Goal: Task Accomplishment & Management: Use online tool/utility

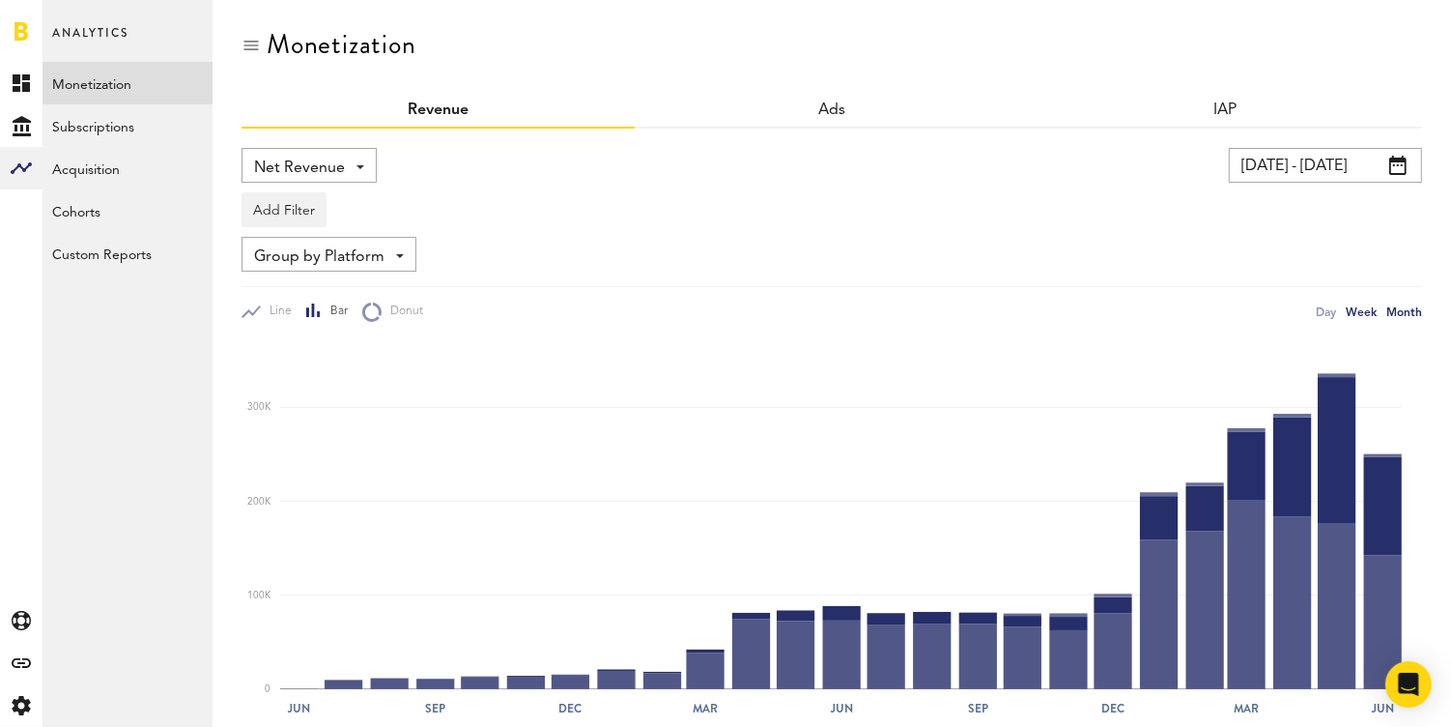
click at [1359, 305] on div "Week" at bounding box center [1361, 311] width 31 height 20
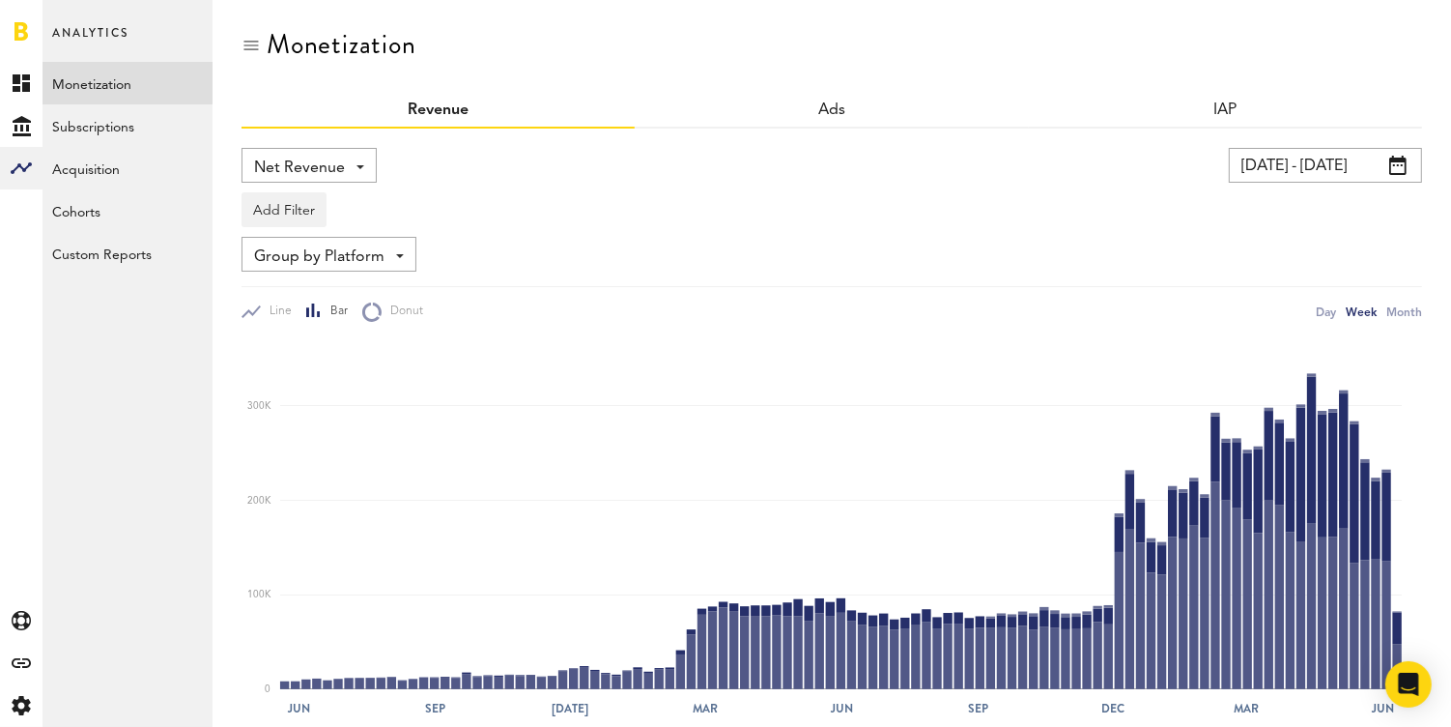
click at [1317, 168] on input "[DATE] - [DATE]" at bounding box center [1325, 165] width 193 height 35
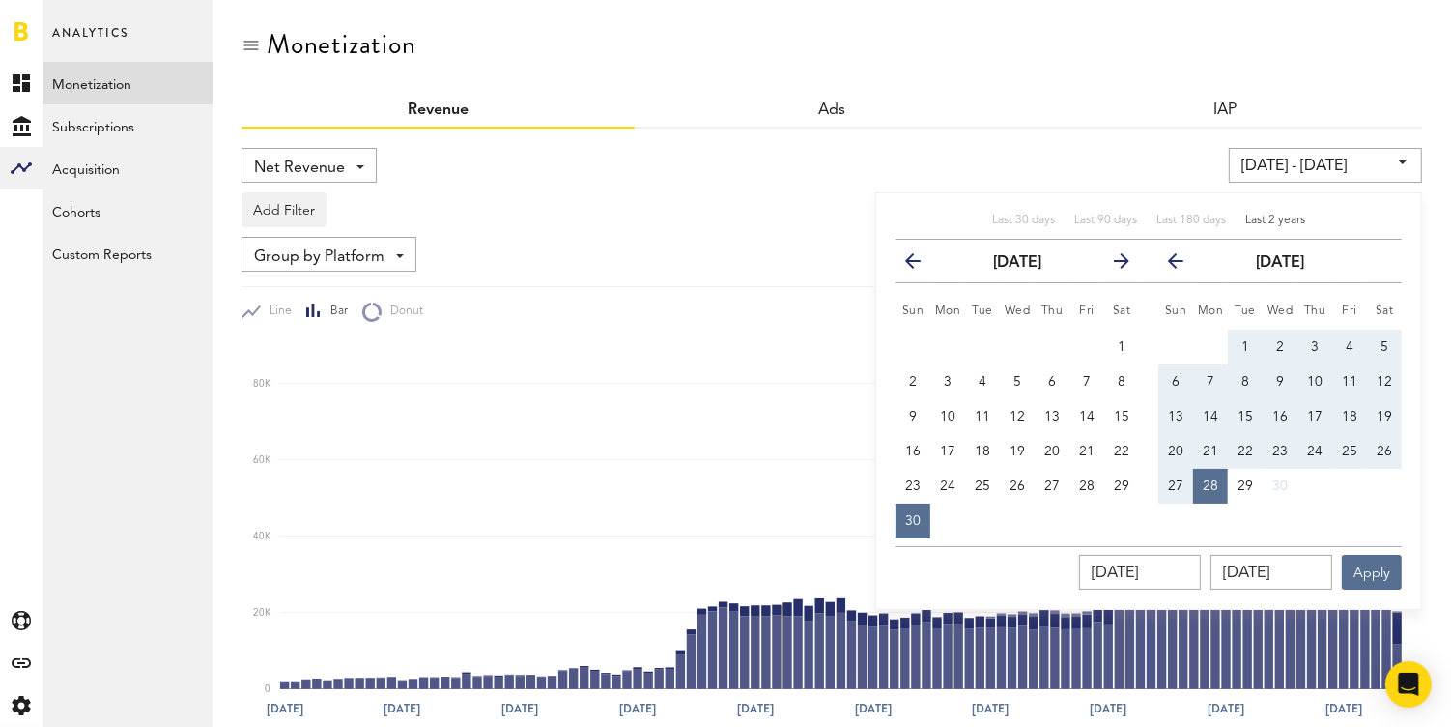
click at [1281, 213] on div "Last 2 years" at bounding box center [1275, 221] width 60 height 16
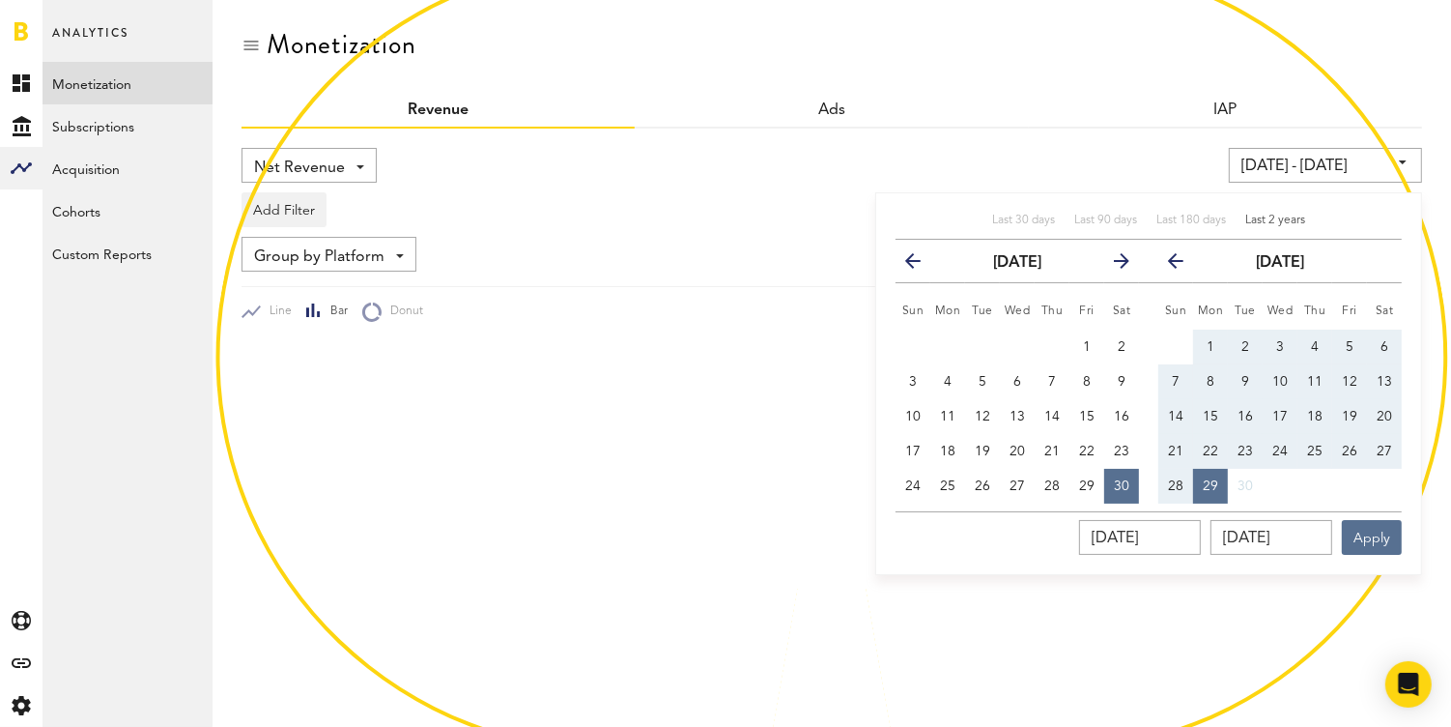
type input "[DATE] - [DATE]"
type input "[DATE]"
click at [1394, 570] on div "Last 30 days Last 90 days Last 180 days Last 2 years previous [DATE] next Sun M…" at bounding box center [1148, 383] width 547 height 383
click at [1380, 528] on button "Apply" at bounding box center [1372, 537] width 60 height 35
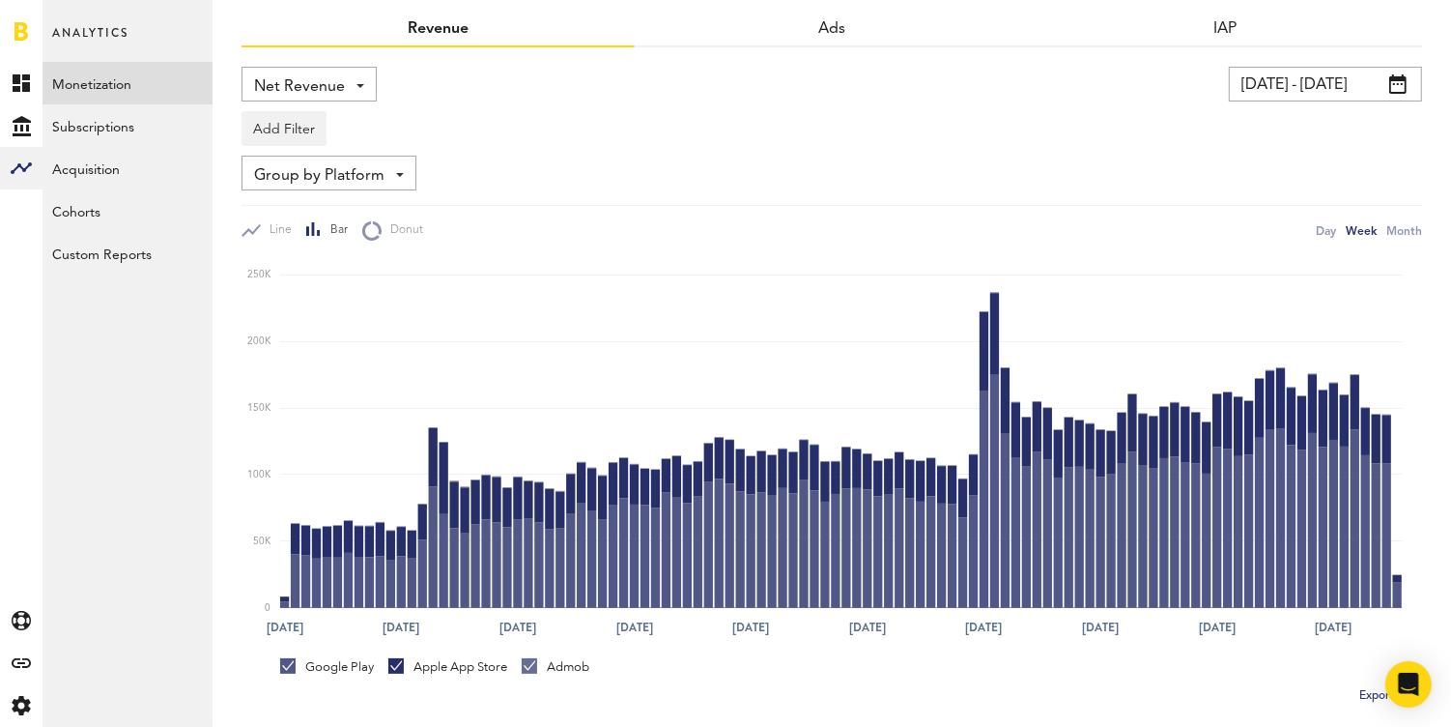
scroll to position [77, 0]
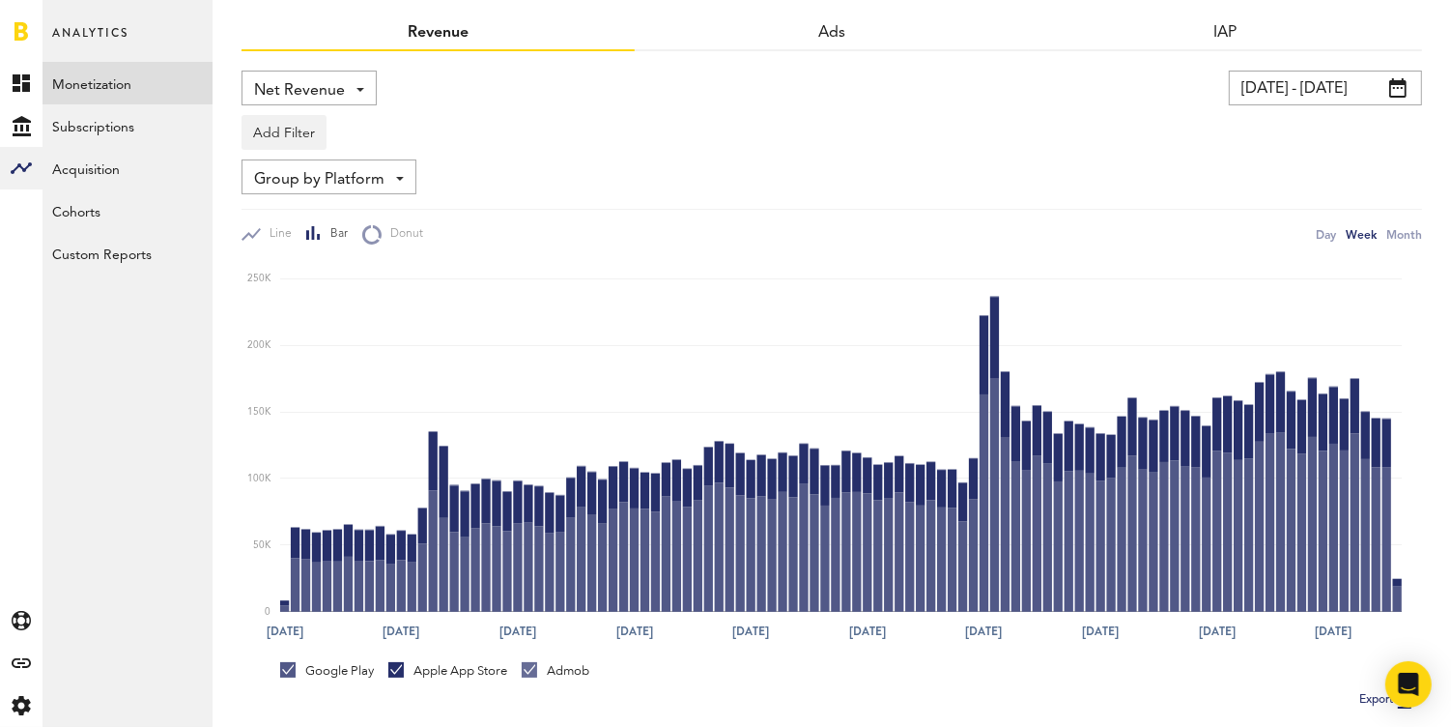
click at [353, 72] on div "Net Revenue Net Revenue Gross Revenue Profit" at bounding box center [309, 88] width 135 height 35
click at [711, 136] on div "Add Filter Platforms Apps" at bounding box center [832, 127] width 1181 height 44
click at [1359, 88] on input "[DATE] - [DATE]" at bounding box center [1325, 88] width 193 height 35
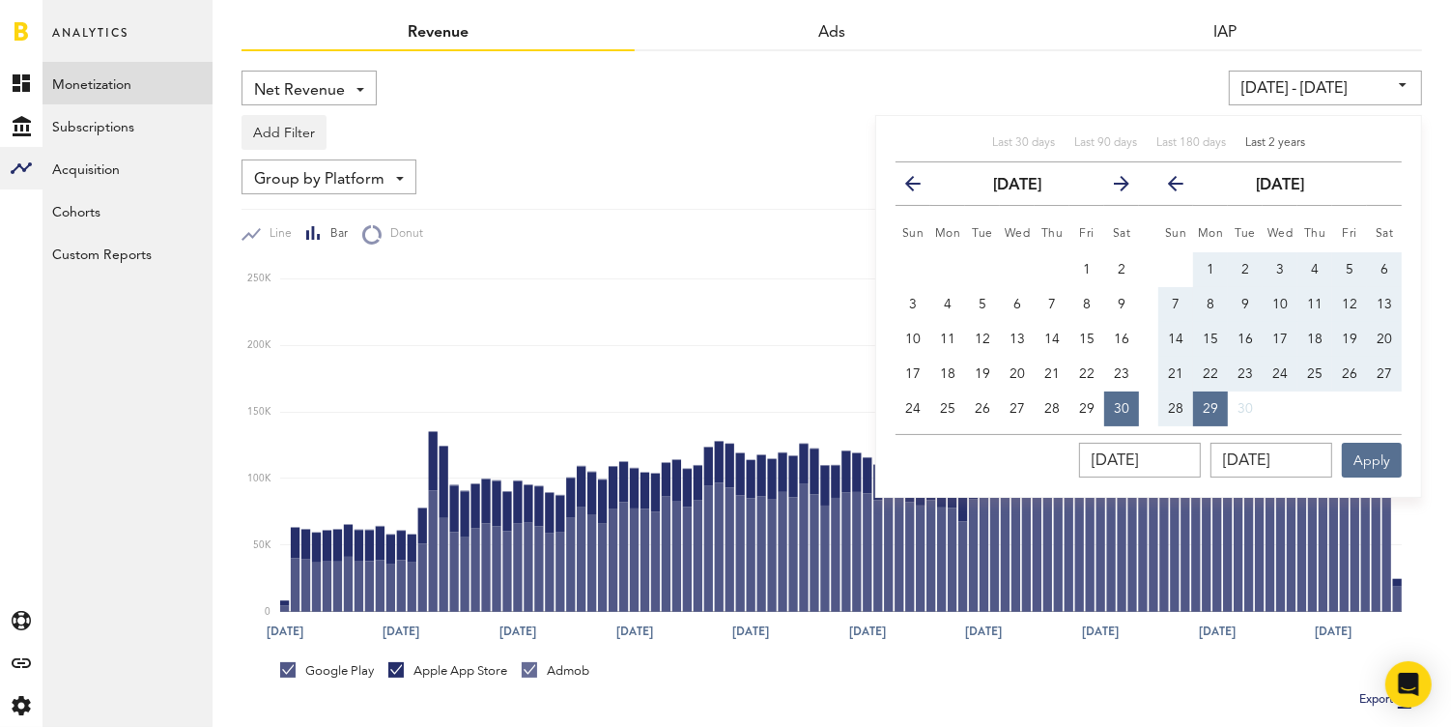
click at [921, 187] on icon "button" at bounding box center [921, 187] width 0 height 0
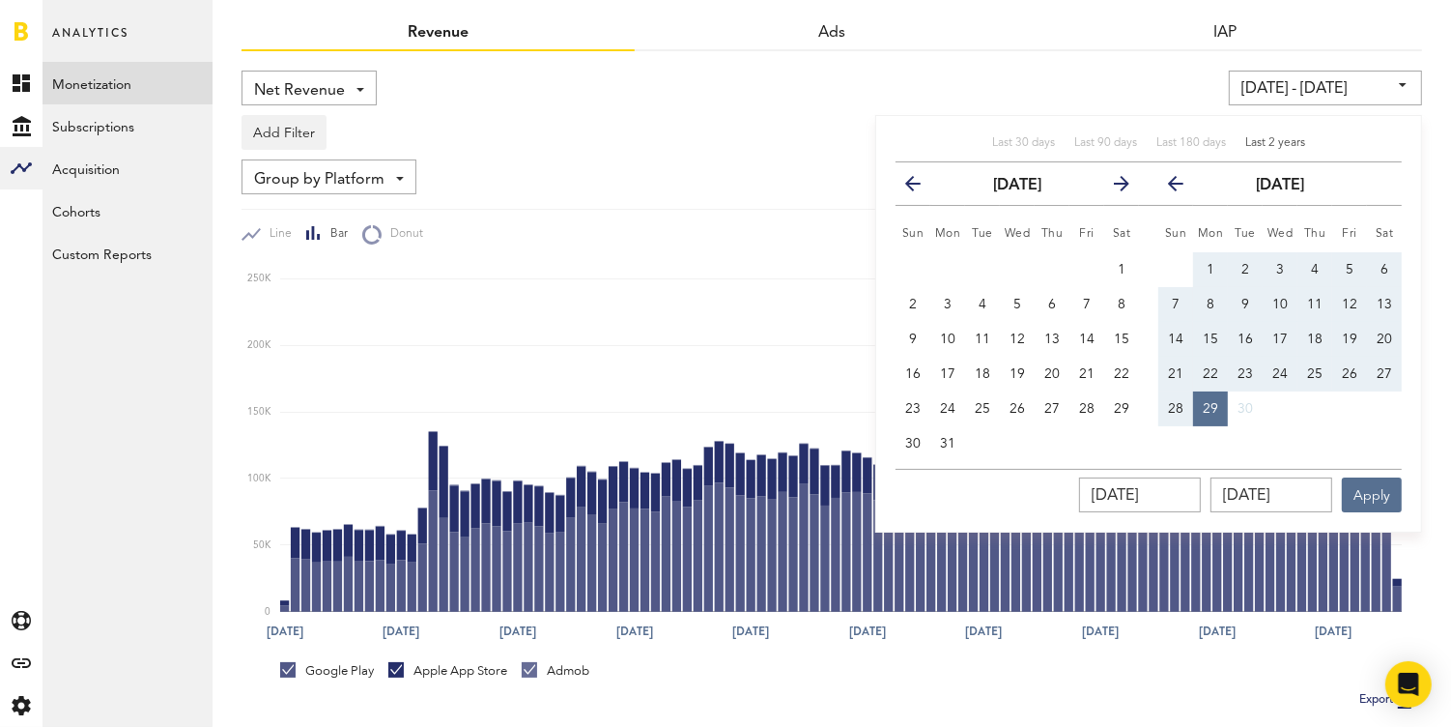
click at [921, 187] on icon "button" at bounding box center [921, 187] width 0 height 0
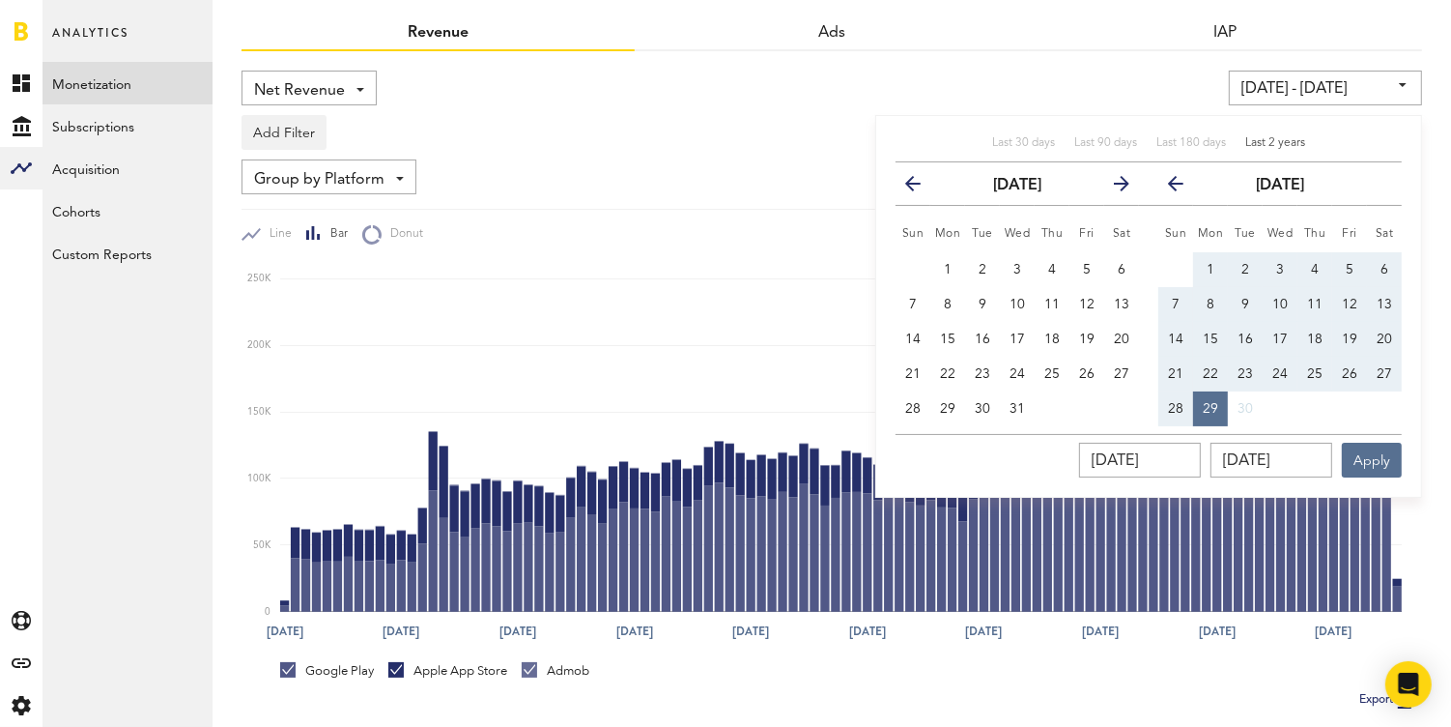
click at [921, 187] on icon "button" at bounding box center [921, 187] width 0 height 0
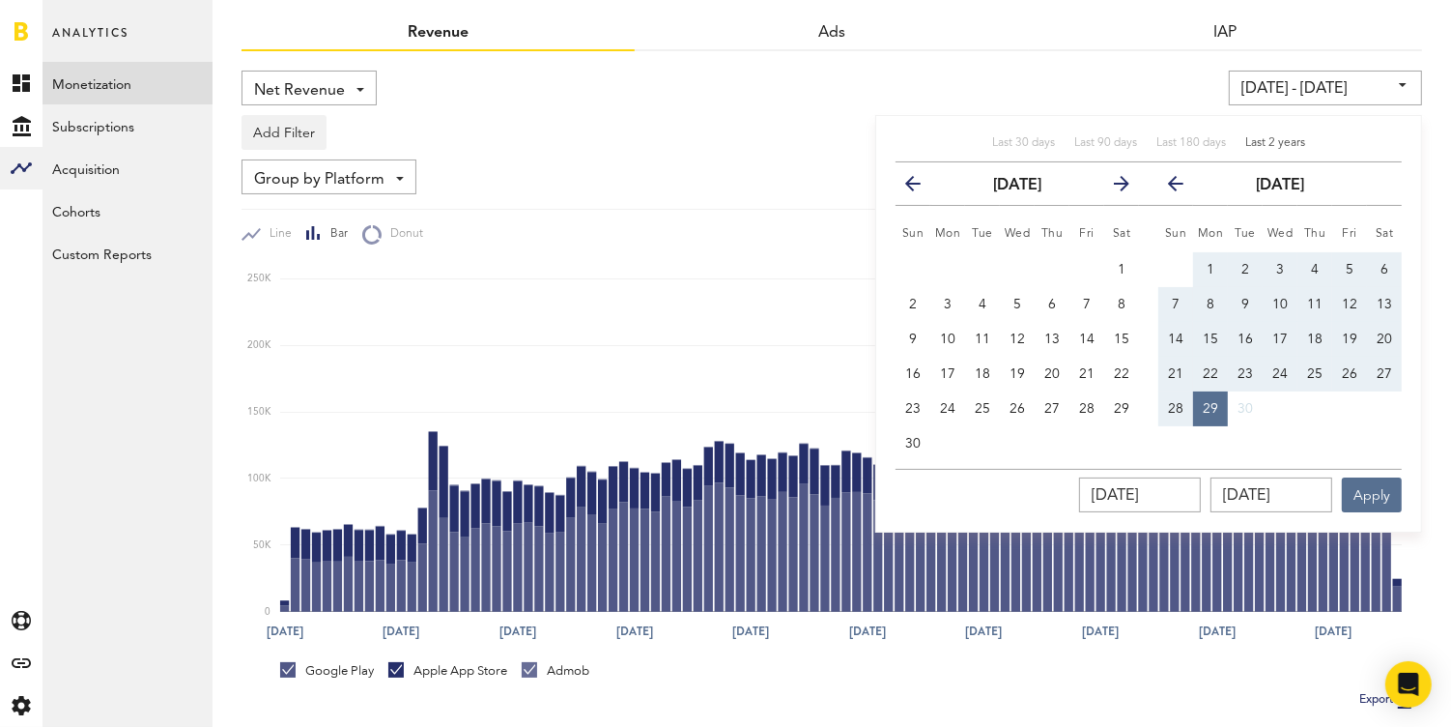
click at [921, 187] on icon "button" at bounding box center [921, 187] width 0 height 0
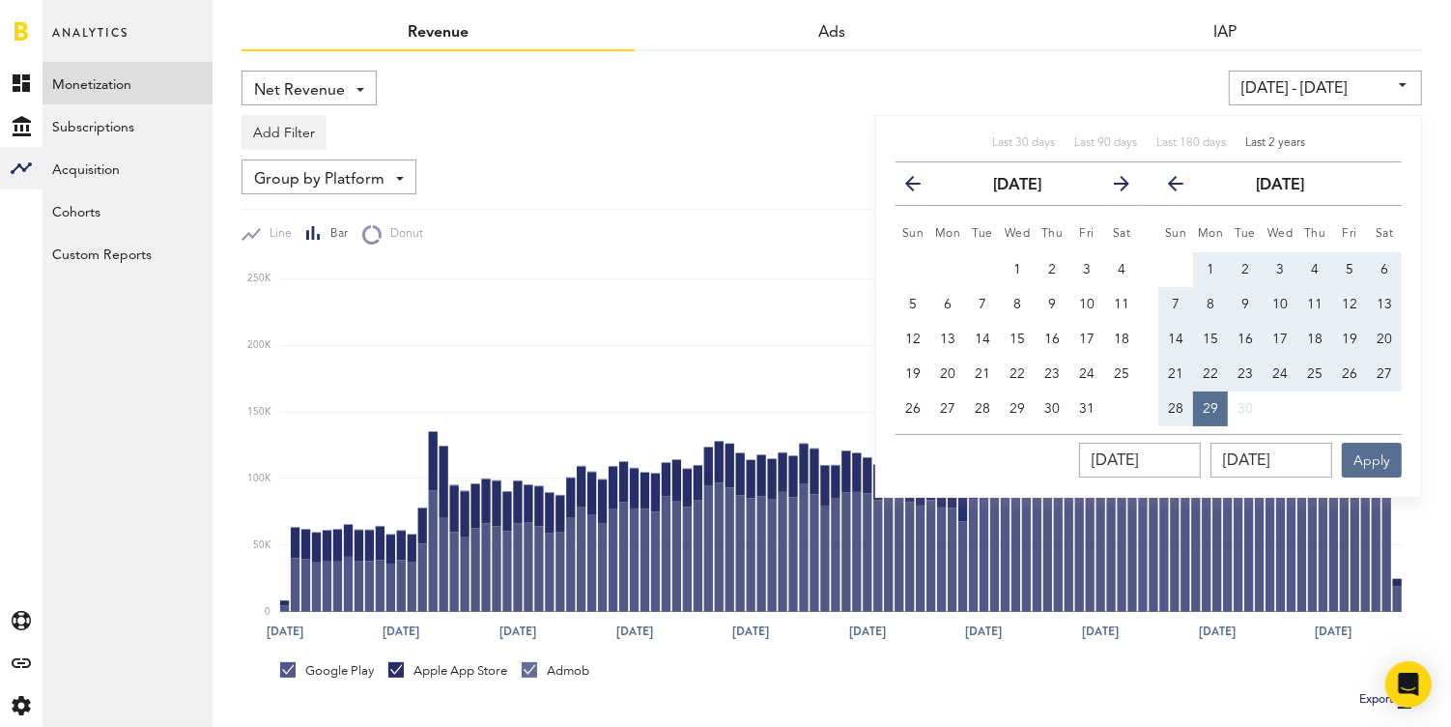
click at [921, 187] on icon "button" at bounding box center [921, 187] width 0 height 0
click at [912, 268] on span "1" at bounding box center [913, 270] width 8 height 14
type input "[DATE] - [DATE]"
type input "[DATE]"
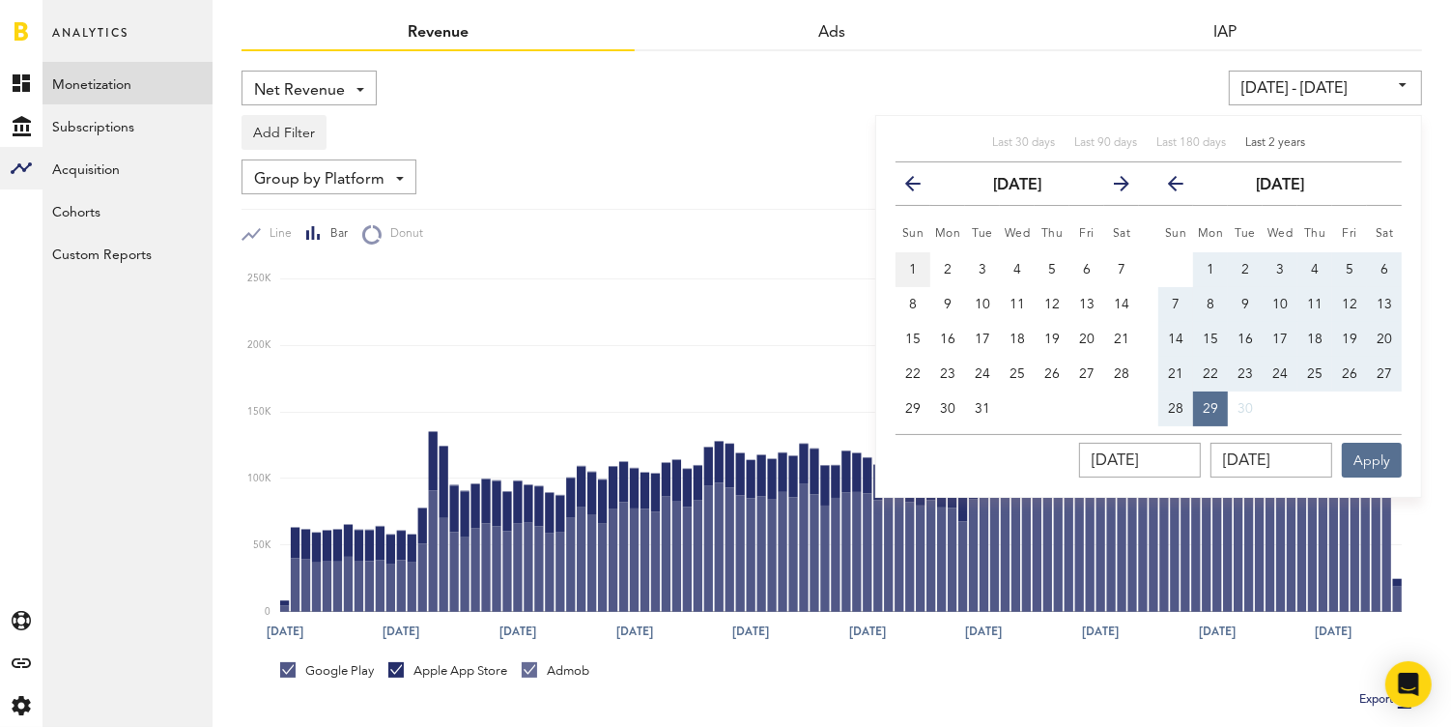
type input "[DATE]"
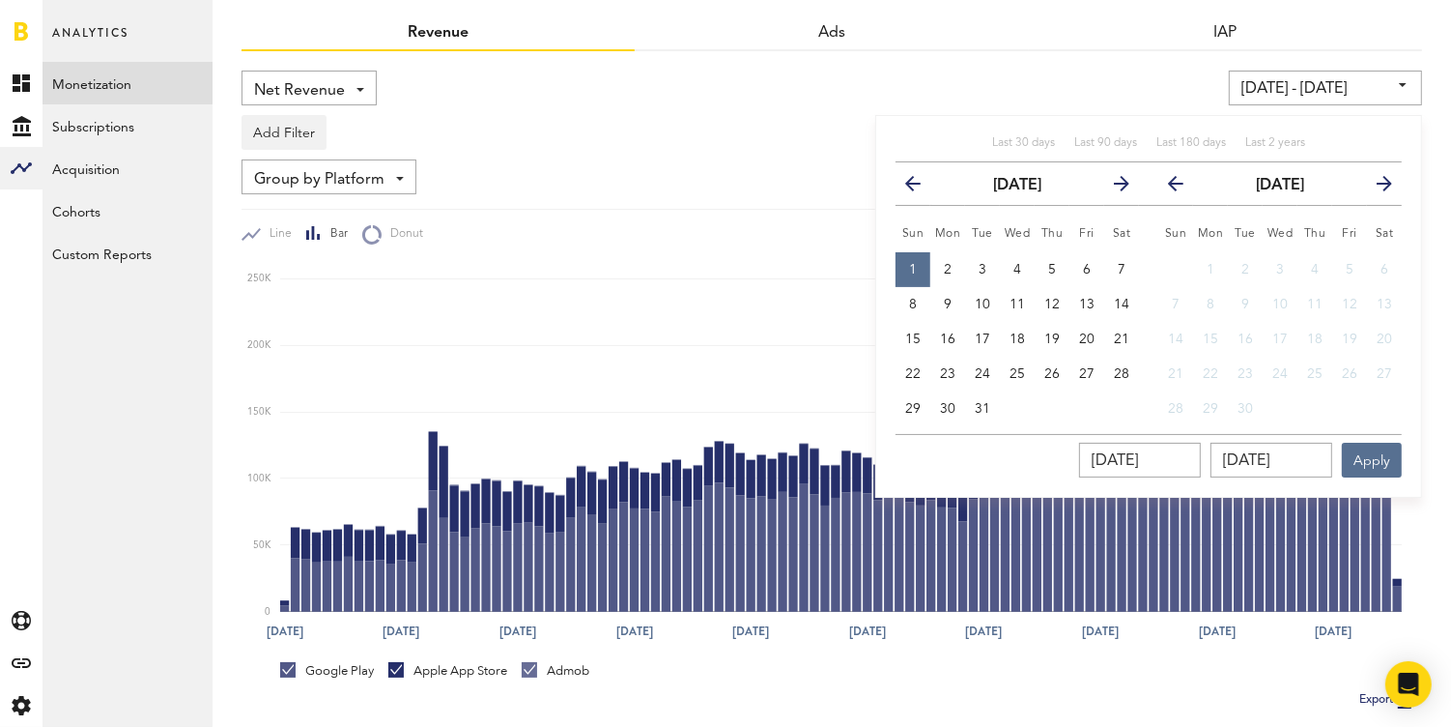
click at [1377, 187] on icon "button" at bounding box center [1377, 187] width 0 height 0
click at [1187, 192] on button "previous" at bounding box center [1174, 183] width 54 height 27
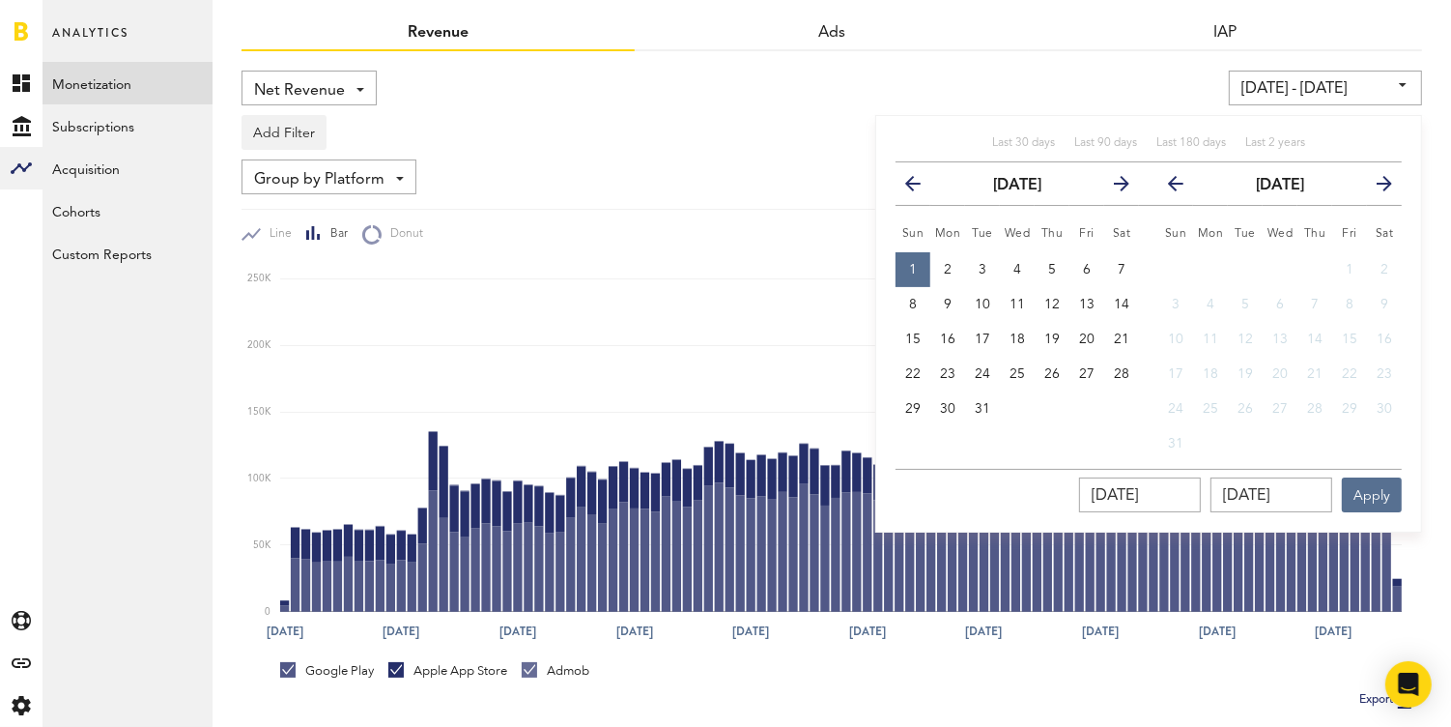
click at [1187, 192] on button "previous" at bounding box center [1174, 183] width 54 height 27
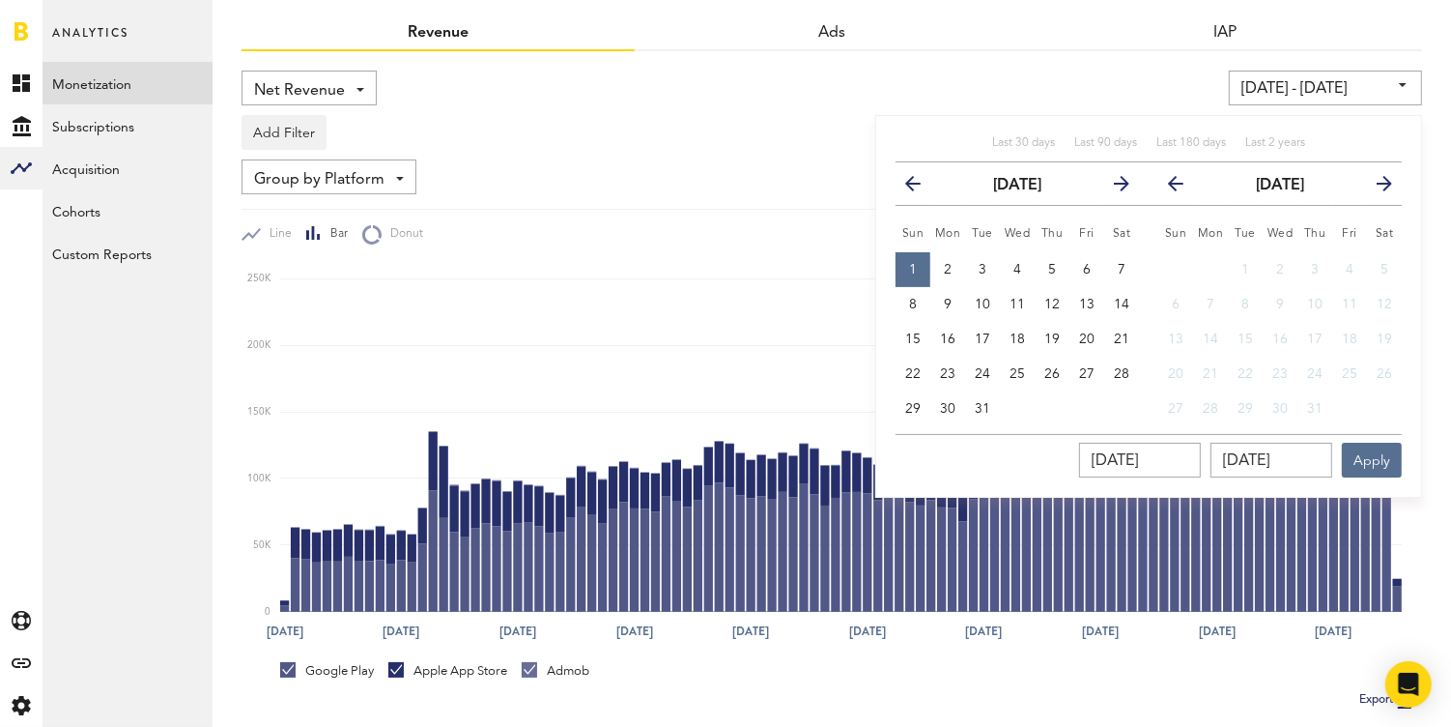
click at [1187, 192] on button "previous" at bounding box center [1174, 183] width 54 height 27
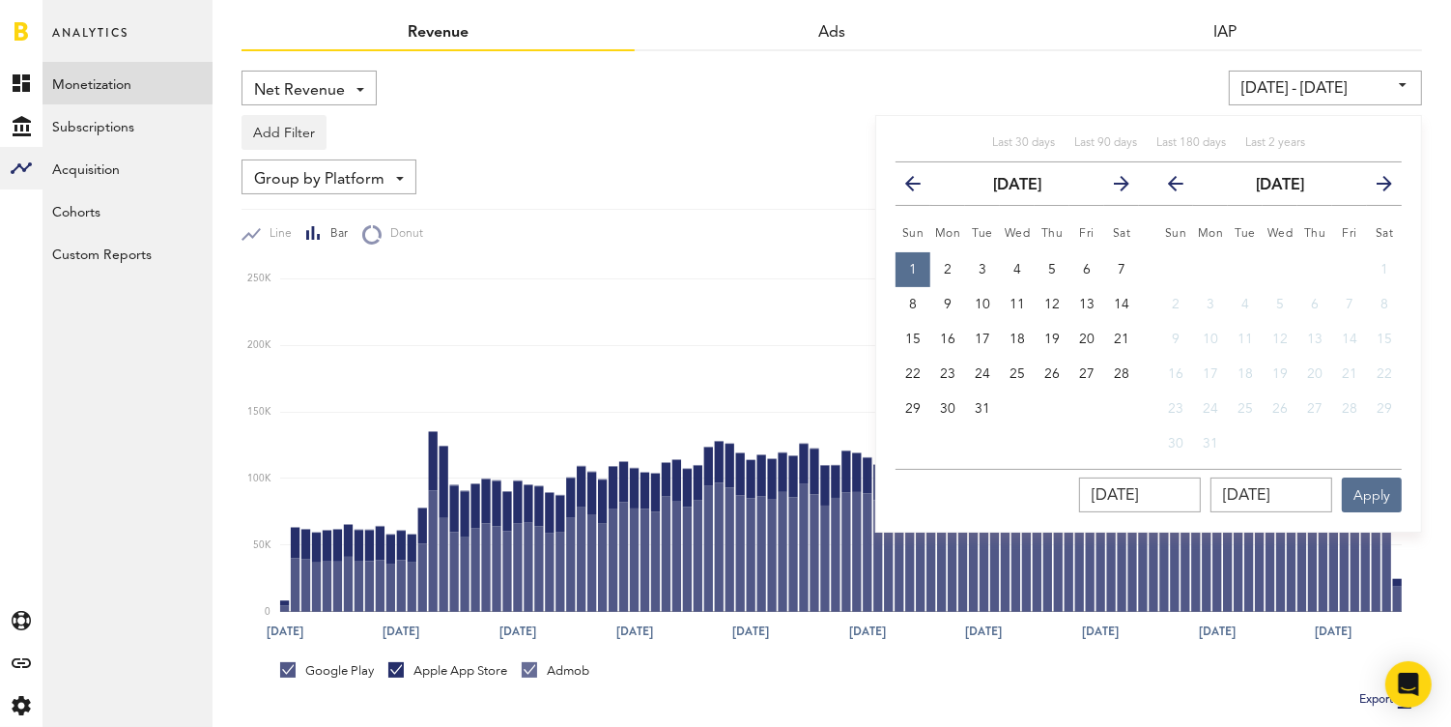
click at [1187, 192] on button "previous" at bounding box center [1174, 183] width 54 height 27
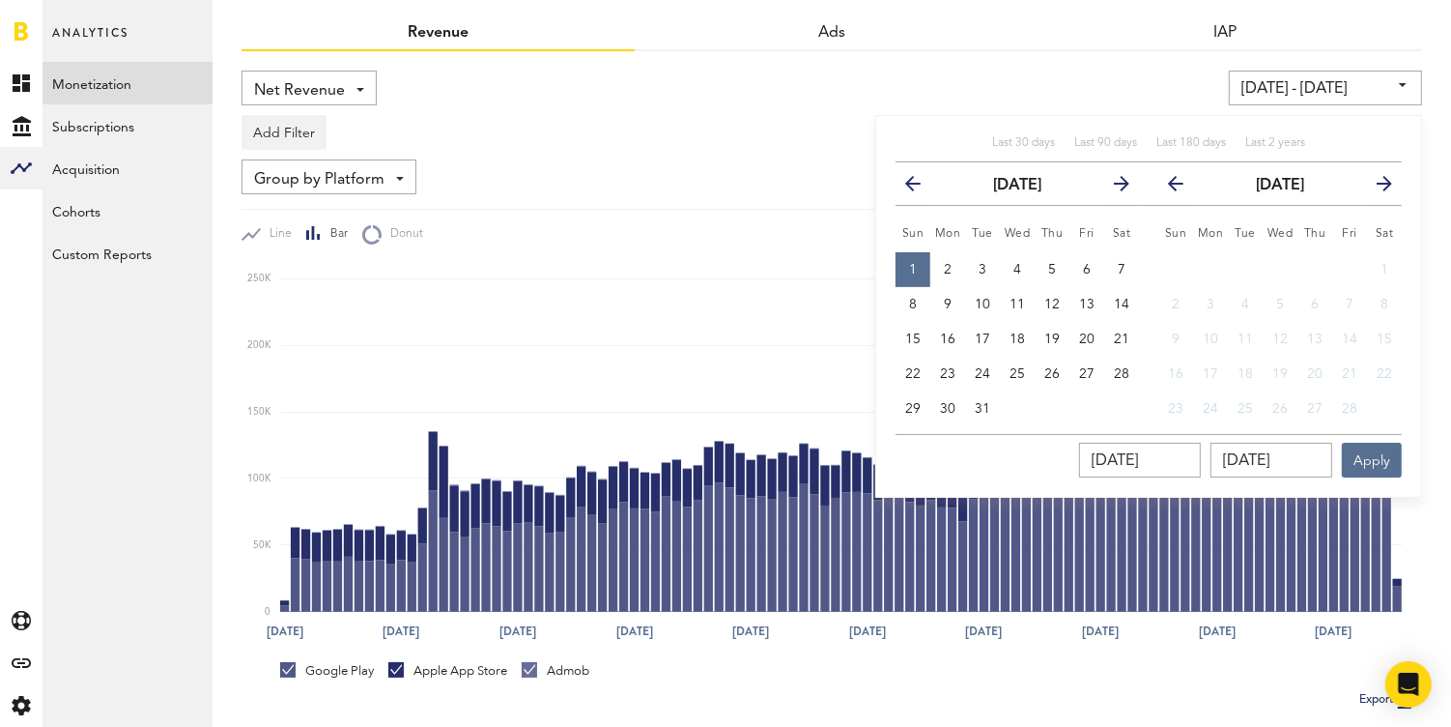
click at [1187, 192] on button "previous" at bounding box center [1174, 183] width 54 height 27
click at [1283, 68] on div "Net Revenue Net Revenue Gross Revenue Profit [DATE] - [DATE] Last 30 days Last …" at bounding box center [832, 479] width 1181 height 857
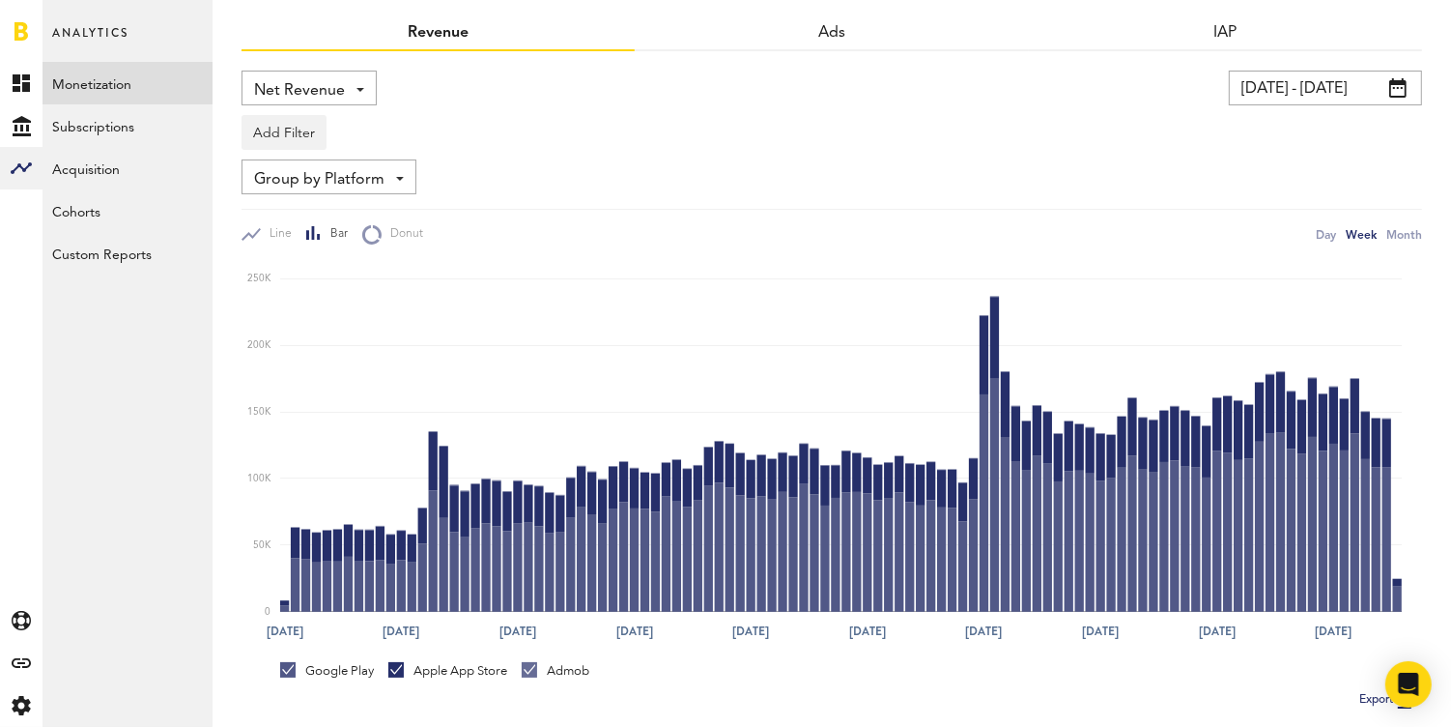
click at [1287, 100] on input "[DATE] - [DATE]" at bounding box center [1325, 88] width 193 height 35
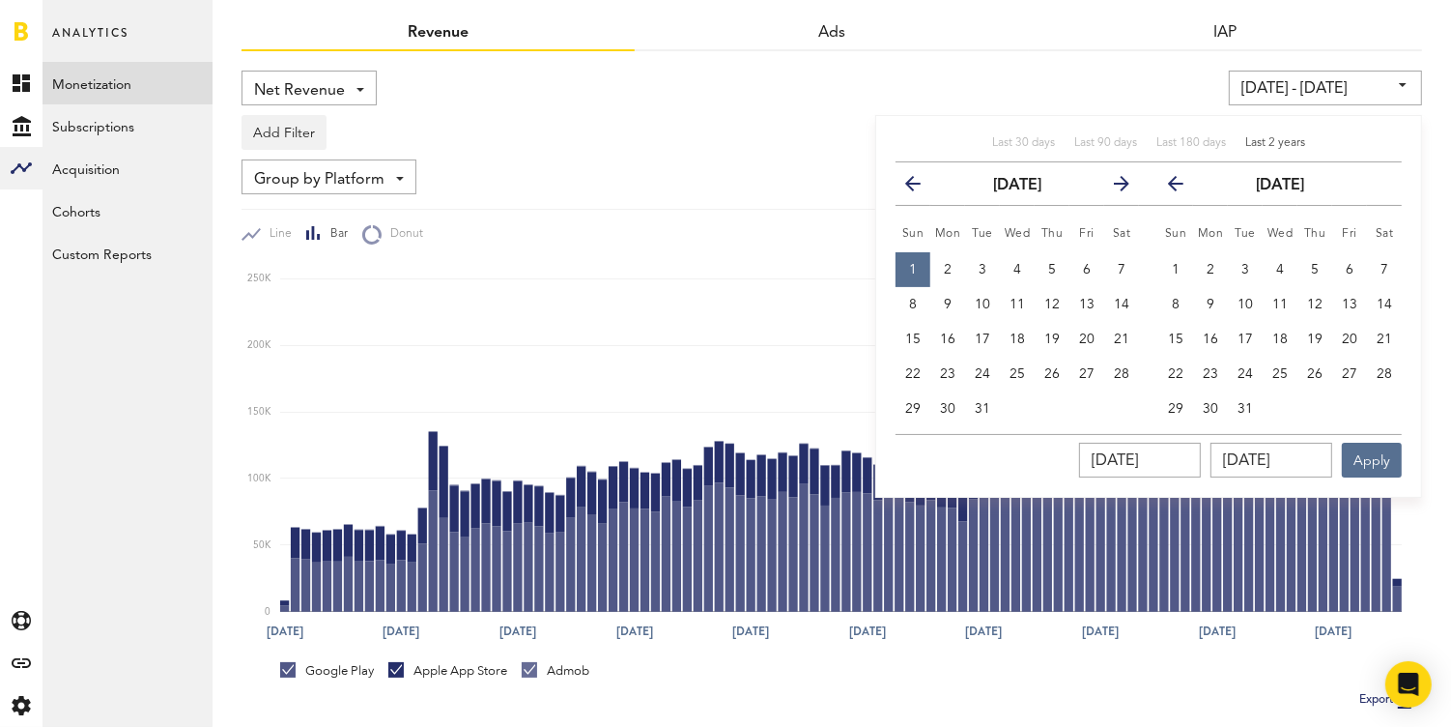
click at [1266, 135] on div "Last 2 years" at bounding box center [1275, 143] width 60 height 16
type input "[DATE] - [DATE]"
type input "[DATE]"
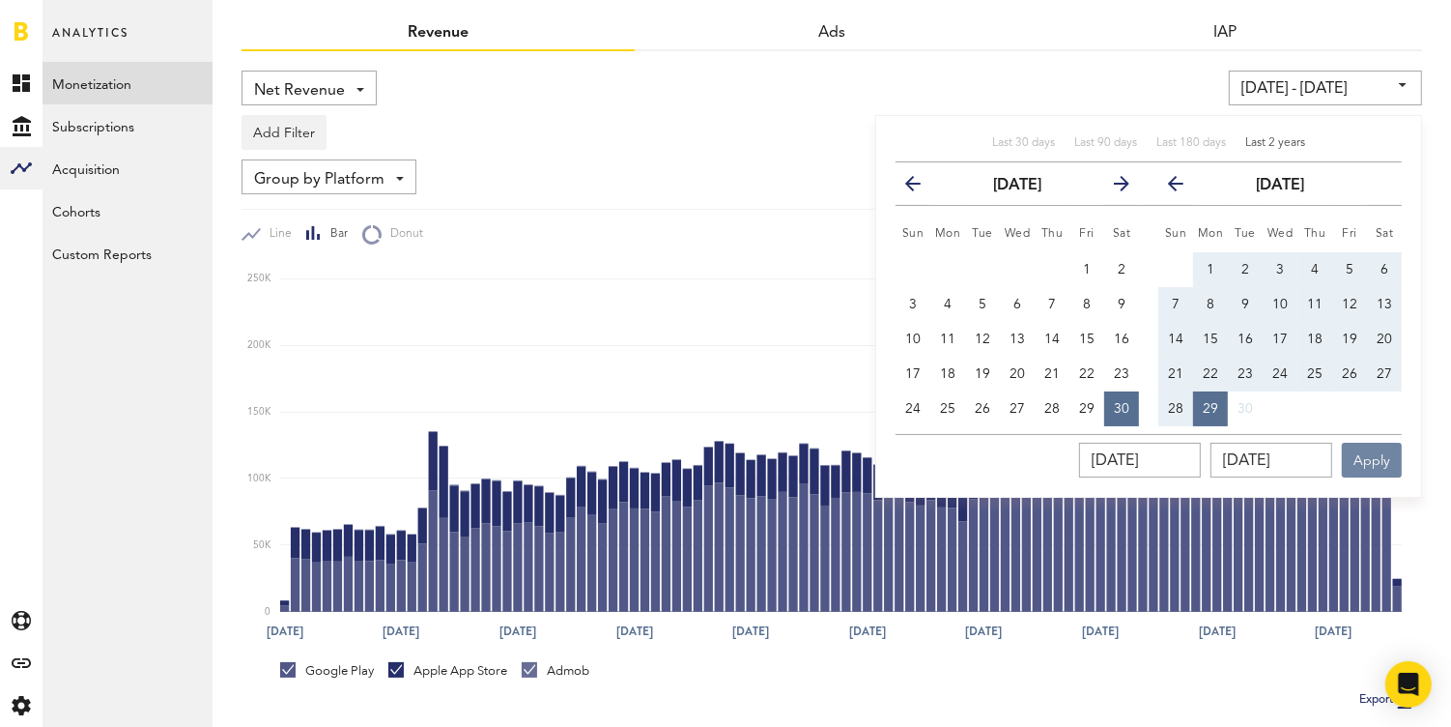
click at [1385, 458] on button "Apply" at bounding box center [1372, 460] width 60 height 35
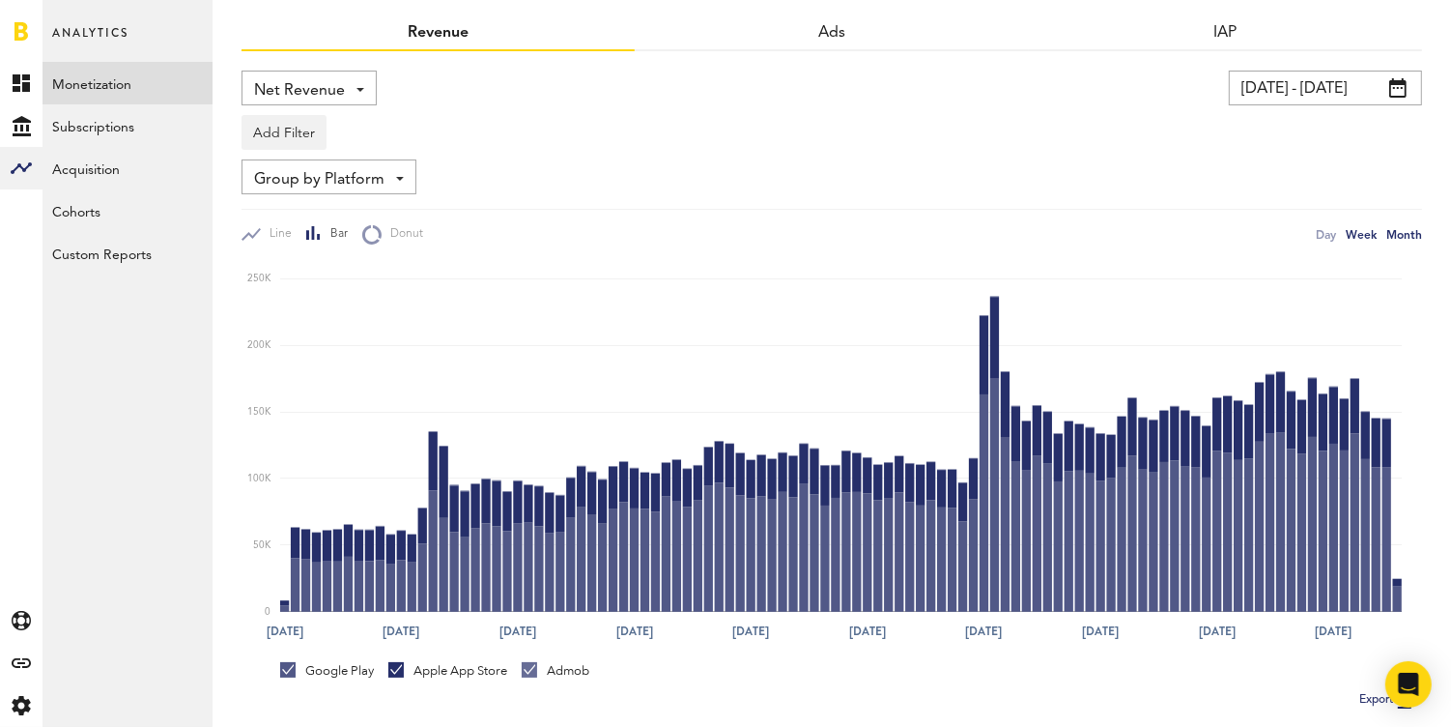
click at [1403, 231] on div "Month" at bounding box center [1405, 234] width 36 height 20
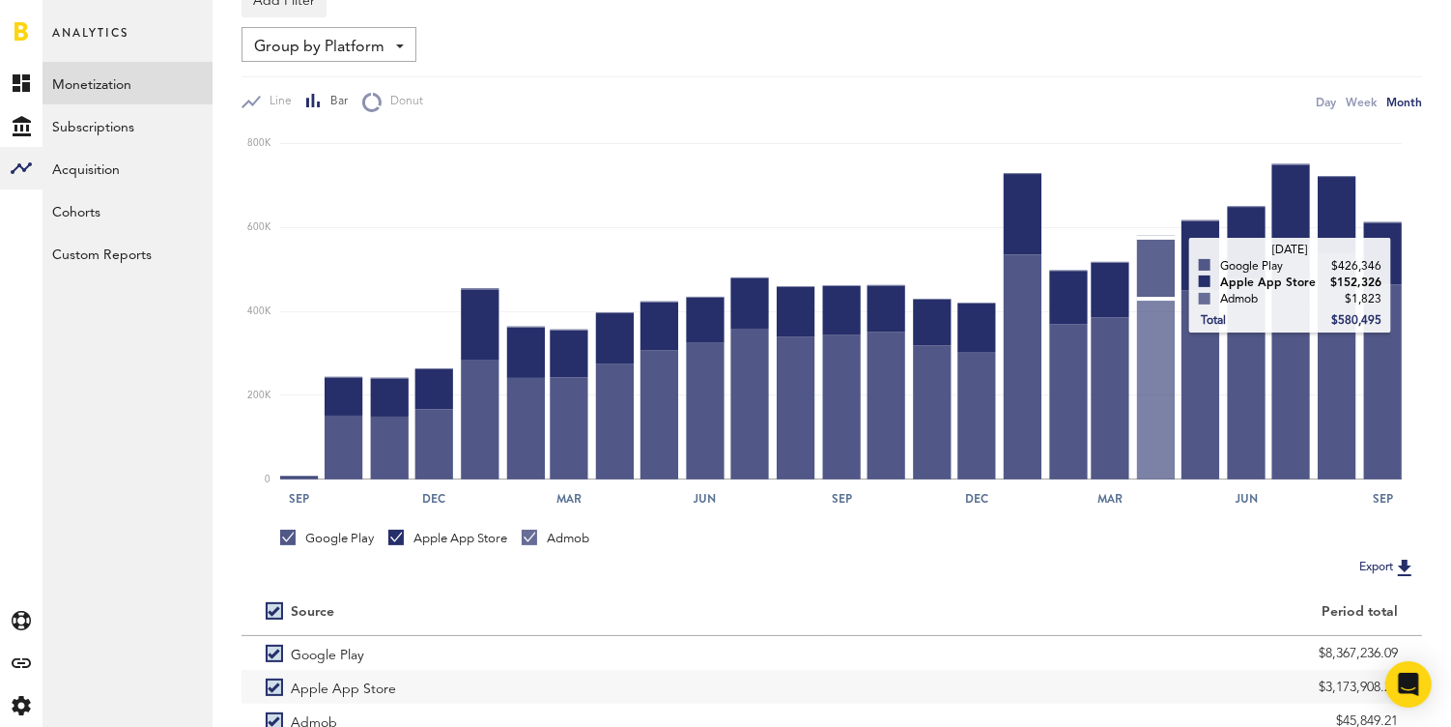
scroll to position [325, 0]
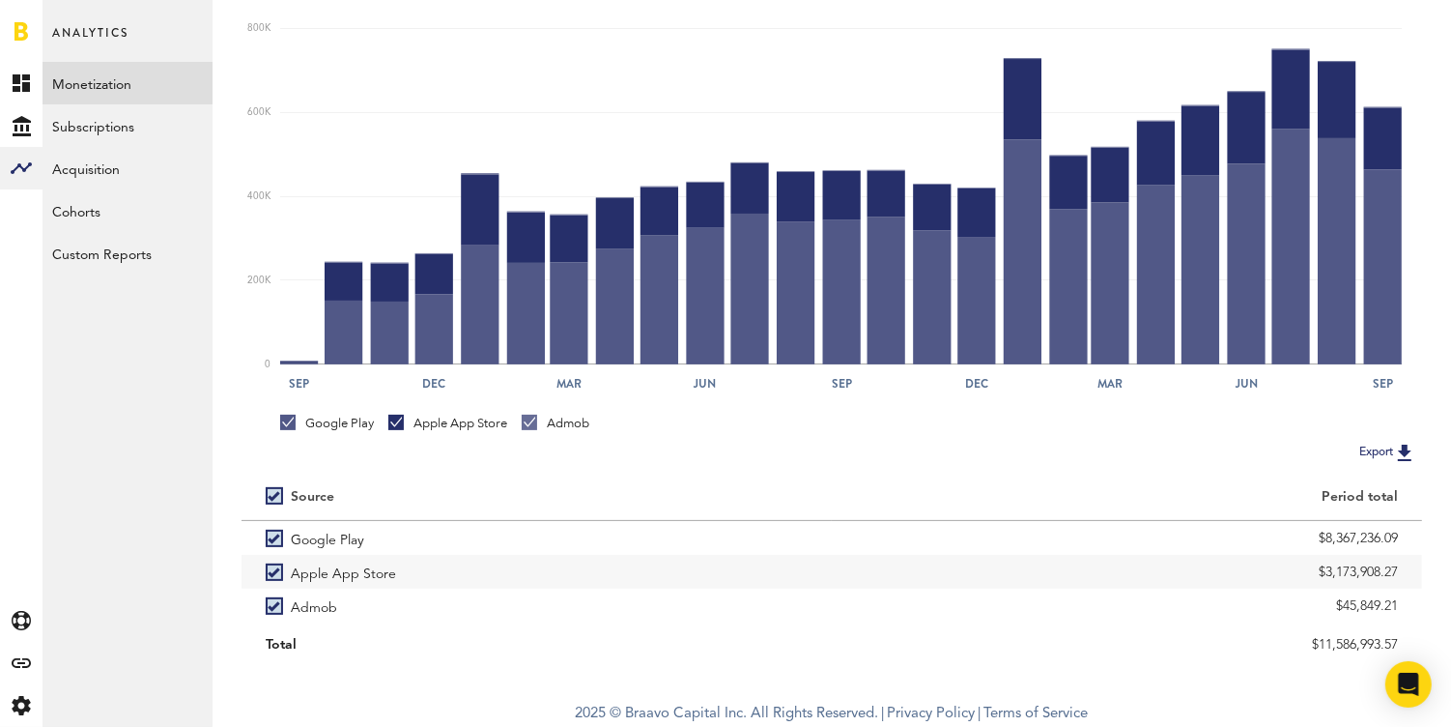
click at [1379, 452] on button "Export" at bounding box center [1388, 452] width 69 height 25
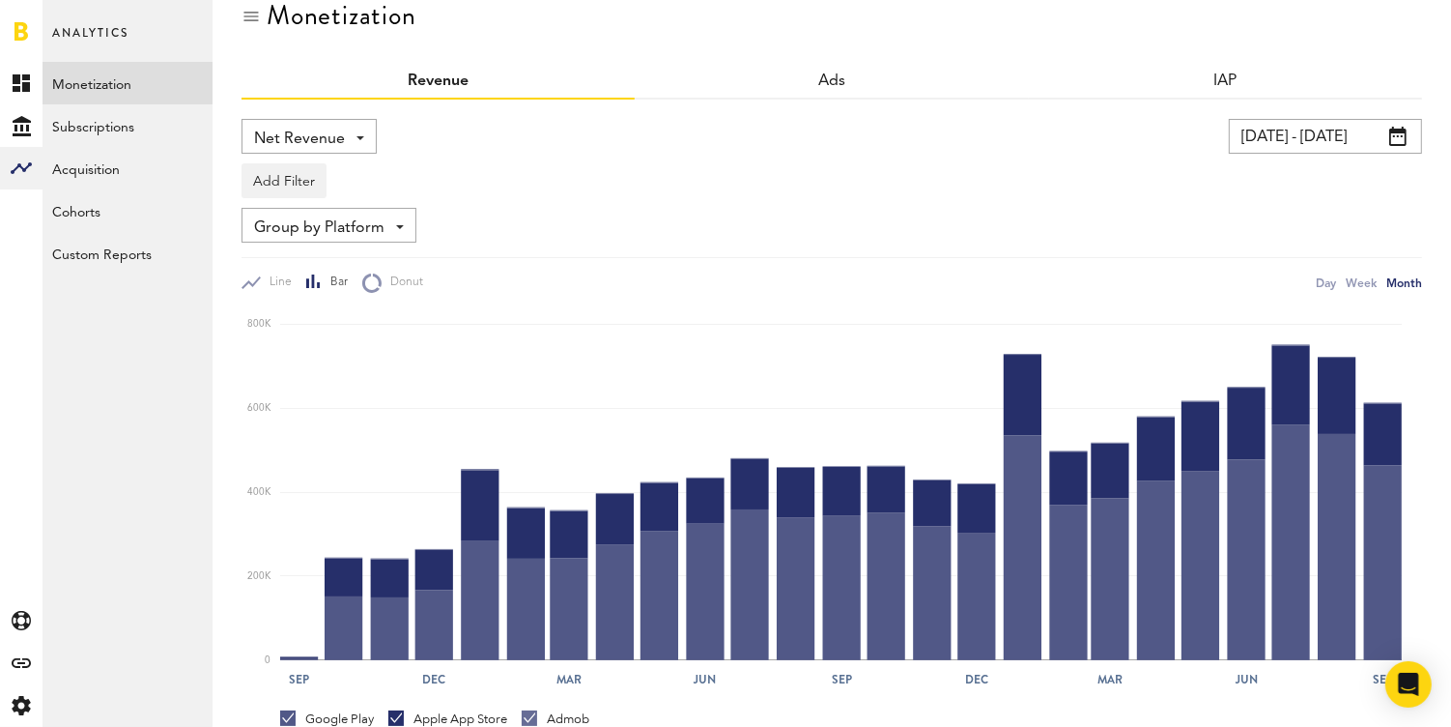
scroll to position [0, 0]
